Goal: Use online tool/utility: Utilize a website feature to perform a specific function

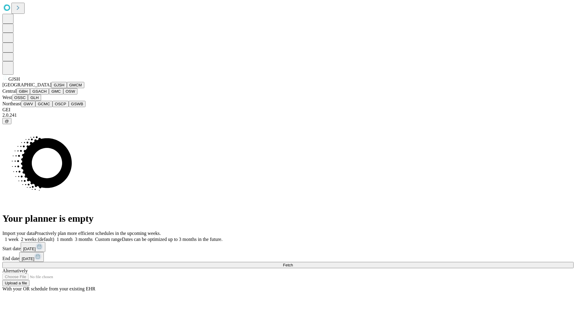
click at [51, 88] on button "GJSH" at bounding box center [59, 85] width 16 height 6
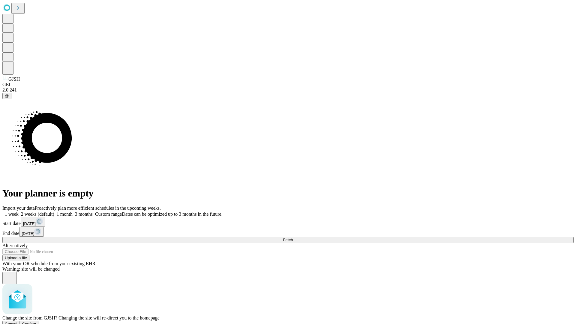
click at [36, 321] on span "Confirm" at bounding box center [29, 323] width 14 height 4
click at [73, 211] on label "1 month" at bounding box center [63, 213] width 18 height 5
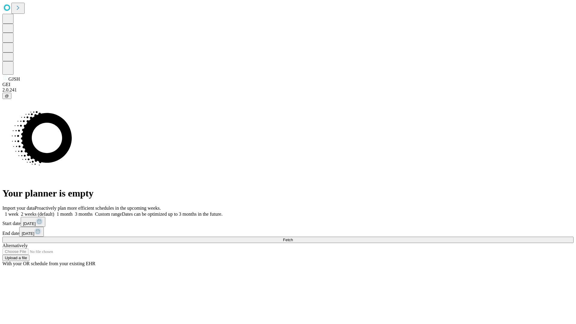
click at [293, 238] on span "Fetch" at bounding box center [288, 240] width 10 height 4
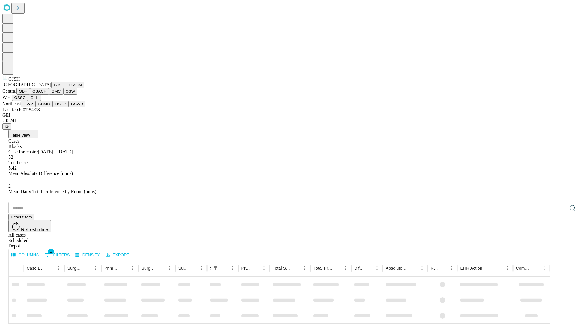
click at [67, 88] on button "GMCM" at bounding box center [75, 85] width 17 height 6
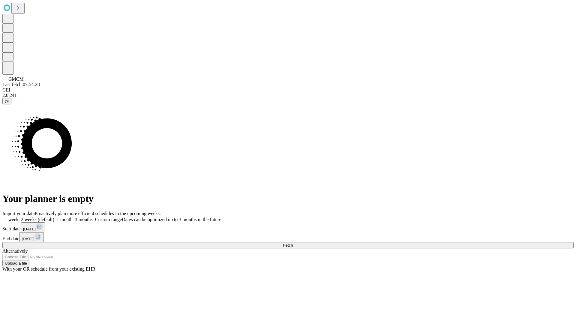
click at [73, 217] on label "1 month" at bounding box center [63, 219] width 18 height 5
click at [293, 243] on span "Fetch" at bounding box center [288, 245] width 10 height 4
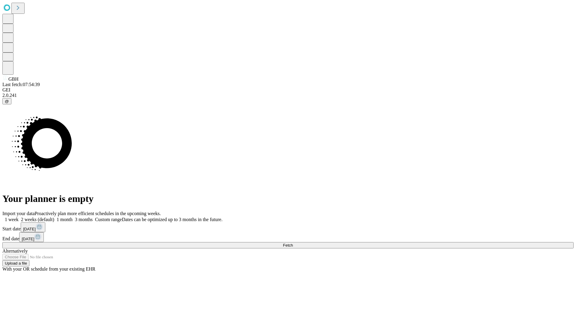
click at [73, 217] on label "1 month" at bounding box center [63, 219] width 18 height 5
click at [293, 243] on span "Fetch" at bounding box center [288, 245] width 10 height 4
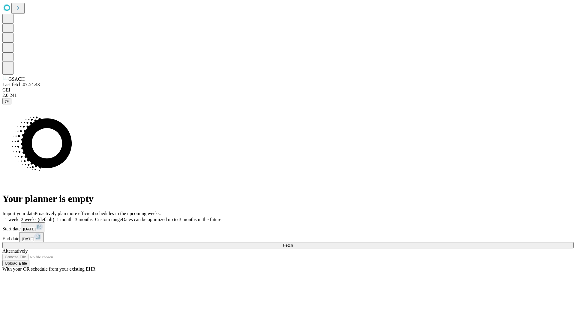
click at [73, 217] on label "1 month" at bounding box center [63, 219] width 18 height 5
click at [293, 243] on span "Fetch" at bounding box center [288, 245] width 10 height 4
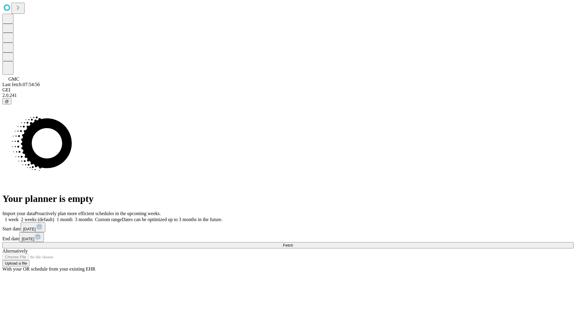
click at [73, 217] on label "1 month" at bounding box center [63, 219] width 18 height 5
click at [293, 243] on span "Fetch" at bounding box center [288, 245] width 10 height 4
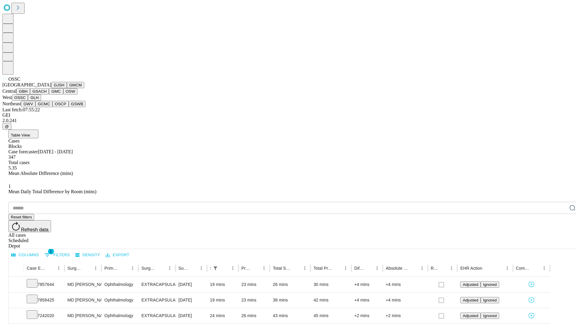
click at [41, 101] on button "GLH" at bounding box center [34, 97] width 13 height 6
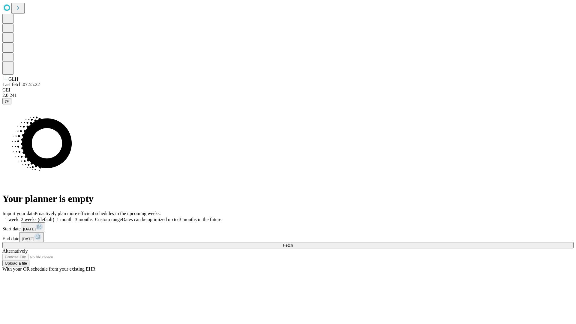
click at [73, 217] on label "1 month" at bounding box center [63, 219] width 18 height 5
click at [293, 243] on span "Fetch" at bounding box center [288, 245] width 10 height 4
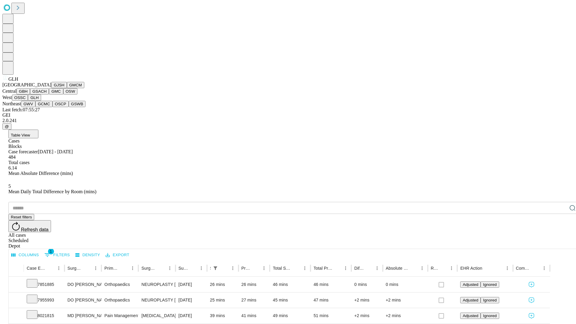
click at [35, 107] on button "GWV" at bounding box center [28, 104] width 14 height 6
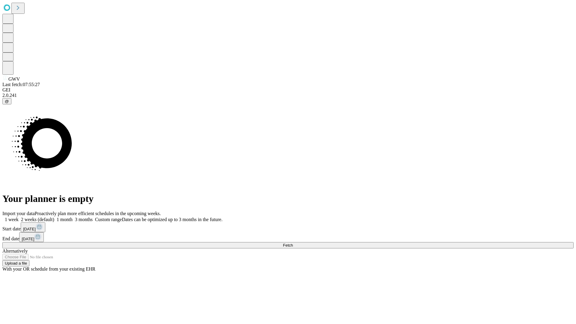
click at [73, 217] on label "1 month" at bounding box center [63, 219] width 18 height 5
click at [293, 243] on span "Fetch" at bounding box center [288, 245] width 10 height 4
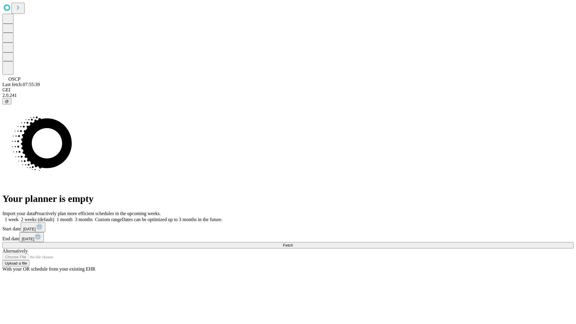
click at [73, 217] on label "1 month" at bounding box center [63, 219] width 18 height 5
click at [293, 243] on span "Fetch" at bounding box center [288, 245] width 10 height 4
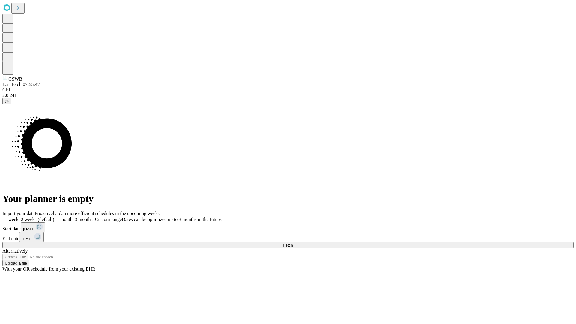
click at [73, 217] on label "1 month" at bounding box center [63, 219] width 18 height 5
click at [293, 243] on span "Fetch" at bounding box center [288, 245] width 10 height 4
